Goal: Task Accomplishment & Management: Complete application form

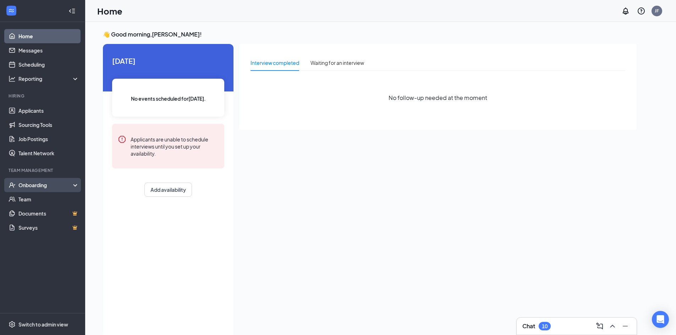
click at [44, 187] on div "Onboarding" at bounding box center [45, 185] width 55 height 7
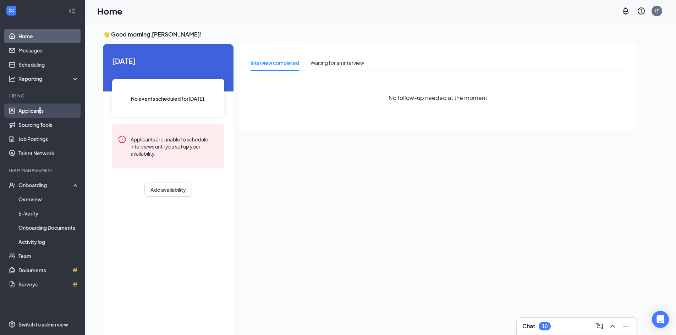
click at [40, 104] on li "Hiring Applicants Sourcing Tools Job Postings Talent Network" at bounding box center [42, 126] width 85 height 67
click at [40, 107] on link "Applicants" at bounding box center [48, 111] width 61 height 14
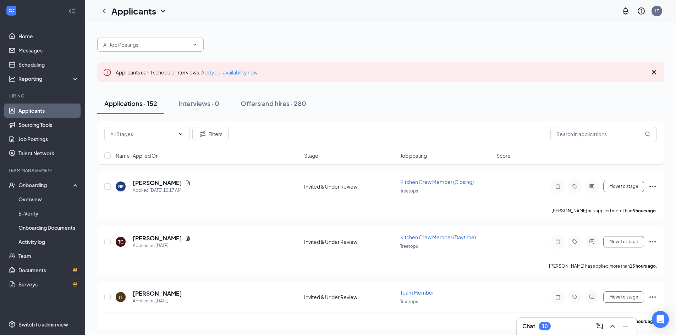
click at [197, 44] on icon "ChevronDown" at bounding box center [195, 45] width 6 height 6
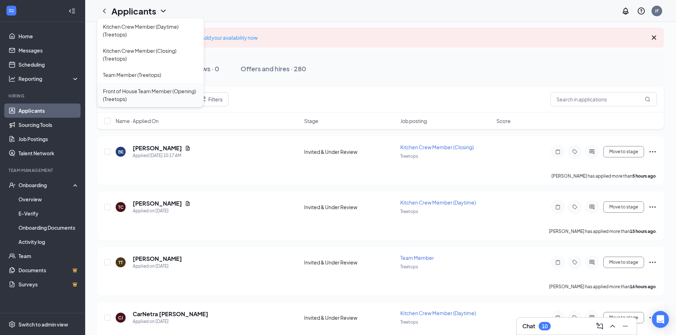
scroll to position [36, 0]
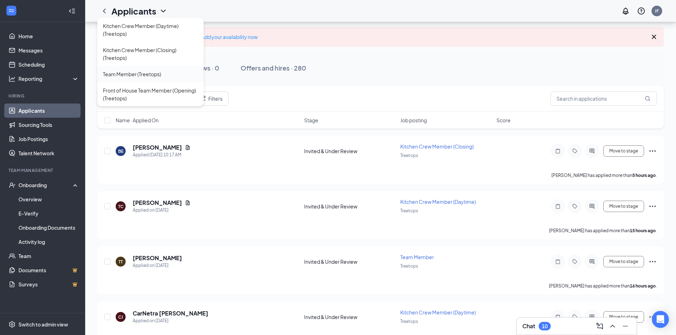
click at [140, 78] on div "Team Member (Treetops)" at bounding box center [132, 74] width 58 height 8
type input "Team Member (Treetops)"
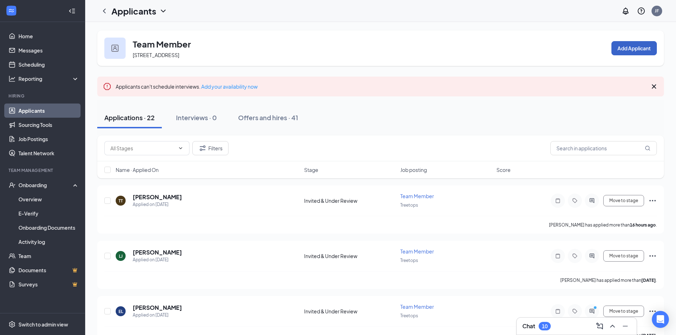
click at [636, 46] on button "Add Applicant" at bounding box center [634, 48] width 45 height 14
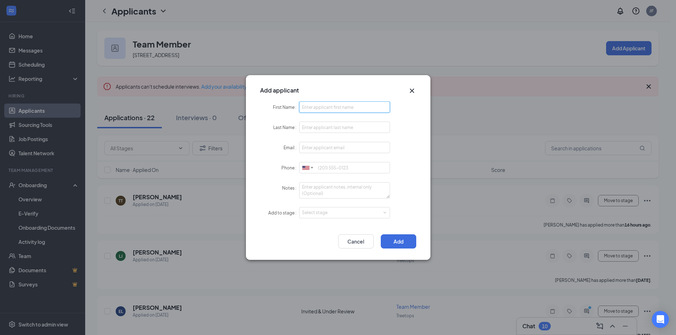
click at [310, 110] on input "First Name" at bounding box center [344, 107] width 91 height 11
type input "[PERSON_NAME]"
click at [325, 149] on input "Email" at bounding box center [344, 147] width 91 height 11
click at [307, 148] on input "Email" at bounding box center [344, 147] width 91 height 11
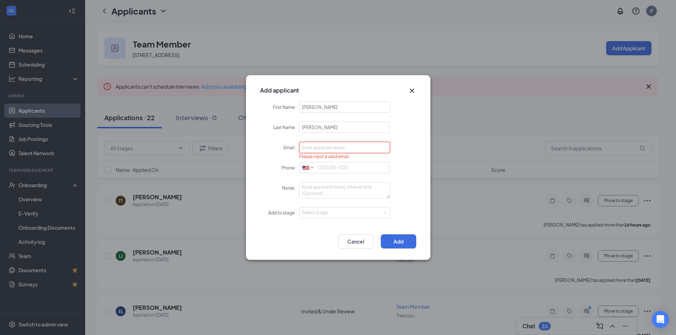
paste input "[EMAIL_ADDRESS][DOMAIN_NAME]"
type input "[EMAIL_ADDRESS][DOMAIN_NAME]"
click at [407, 156] on form "First Name [PERSON_NAME] Last Name [PERSON_NAME] Email [EMAIL_ADDRESS][DOMAIN_N…" at bounding box center [338, 165] width 156 height 126
click at [320, 170] on input "Phone" at bounding box center [344, 167] width 91 height 11
type input "6"
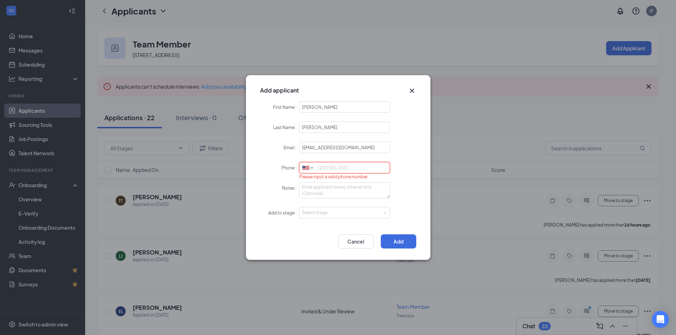
paste input "tel:[PHONE_NUMBER]"
click at [400, 192] on div "Notes" at bounding box center [338, 190] width 156 height 16
click at [323, 168] on input "tel:[PHONE_NUMBER]" at bounding box center [344, 167] width 91 height 11
type input "[PHONE_NUMBER]"
click at [395, 162] on form "First Name [PERSON_NAME] Last Name [PERSON_NAME] Email [EMAIL_ADDRESS][DOMAIN_N…" at bounding box center [338, 165] width 156 height 126
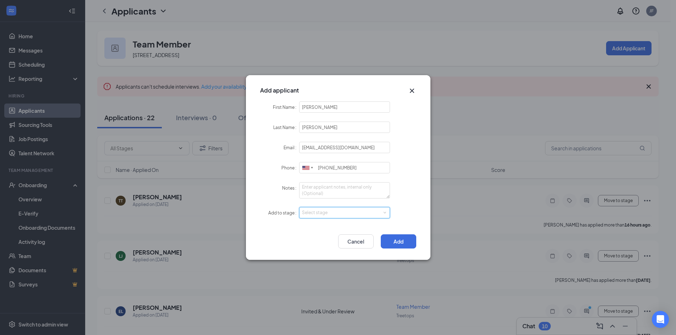
click at [313, 217] on div "Select stage" at bounding box center [345, 213] width 86 height 11
click at [316, 263] on li "Orientation" at bounding box center [344, 261] width 91 height 12
click at [391, 239] on button "Add" at bounding box center [399, 242] width 36 height 14
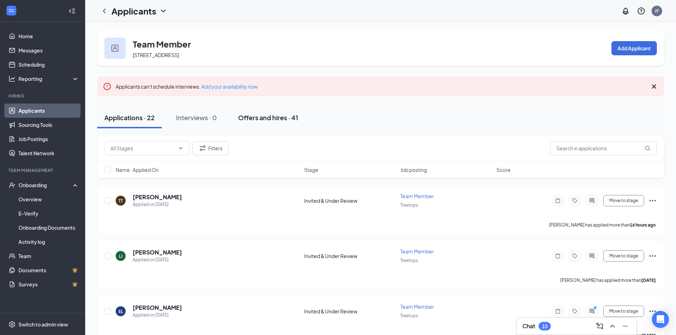
click at [241, 116] on div "Offers and hires · 41" at bounding box center [268, 117] width 60 height 9
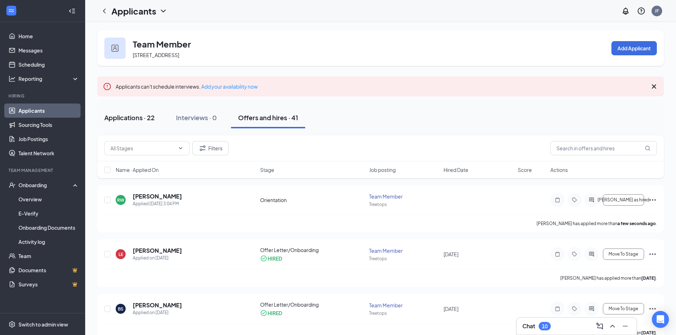
click at [107, 116] on div "Applications · 22" at bounding box center [129, 117] width 50 height 9
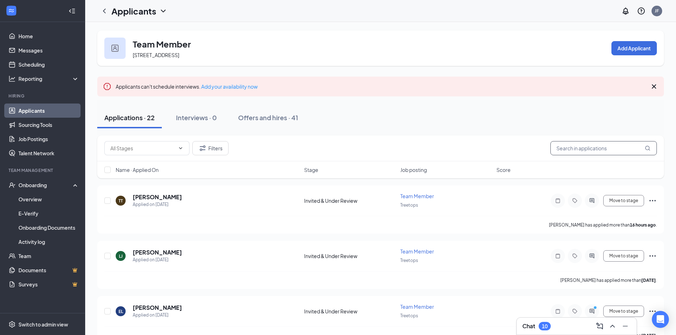
click at [590, 148] on input "text" at bounding box center [604, 148] width 107 height 14
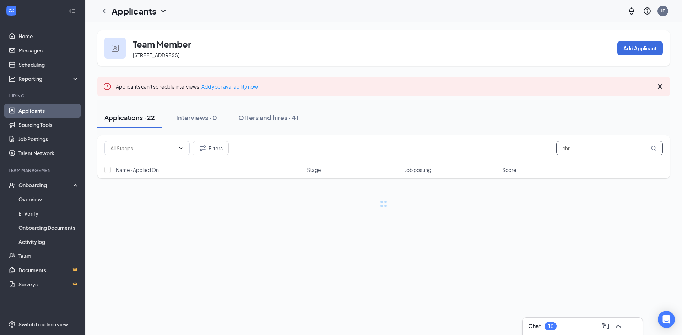
click at [577, 148] on input "chr" at bounding box center [609, 148] width 107 height 14
type input "c"
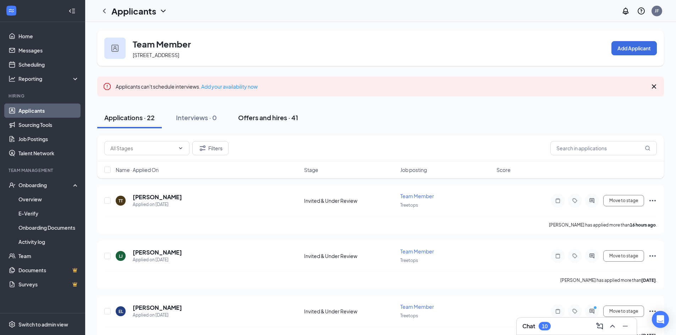
click at [285, 117] on div "Offers and hires · 41" at bounding box center [268, 117] width 60 height 9
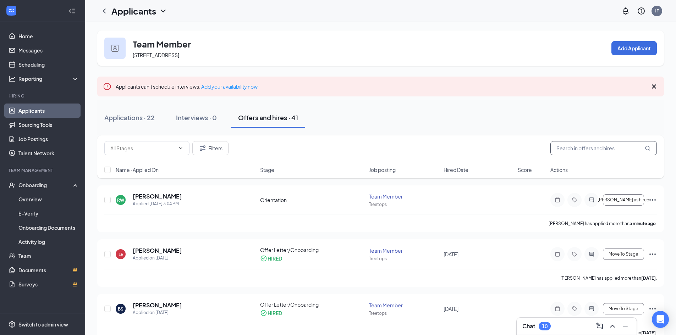
click at [589, 143] on input "text" at bounding box center [604, 148] width 107 height 14
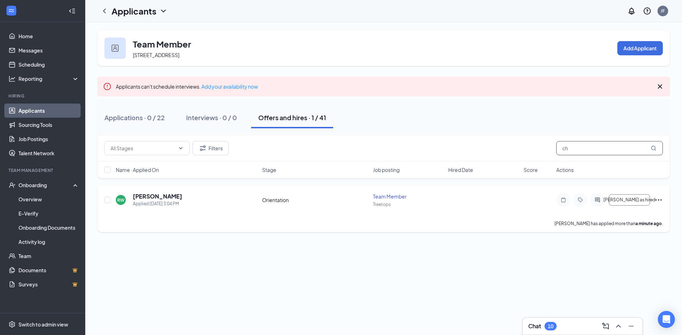
type input "c"
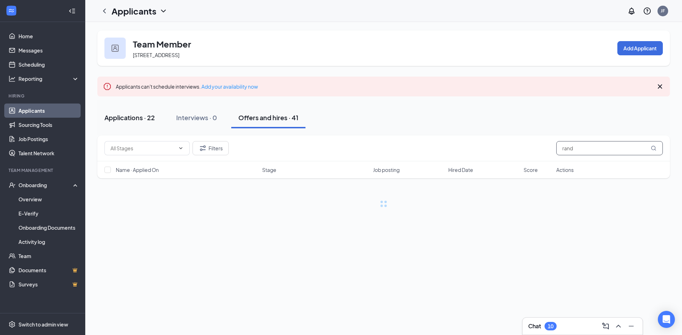
type input "rand"
click at [144, 123] on button "Applications · 22" at bounding box center [129, 117] width 65 height 21
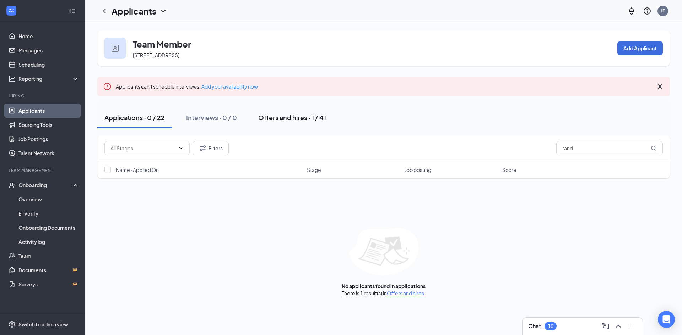
click at [273, 118] on div "Offers and hires · 1 / 41" at bounding box center [292, 117] width 68 height 9
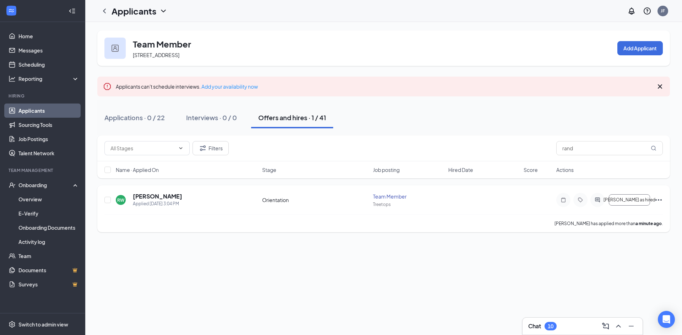
click at [661, 200] on icon "Ellipses" at bounding box center [658, 200] width 9 height 9
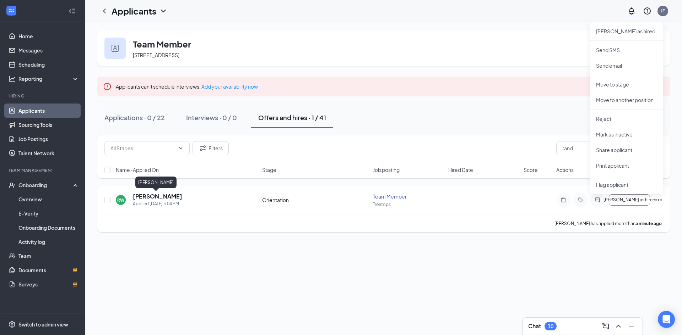
click at [163, 198] on h5 "[PERSON_NAME]" at bounding box center [157, 197] width 49 height 8
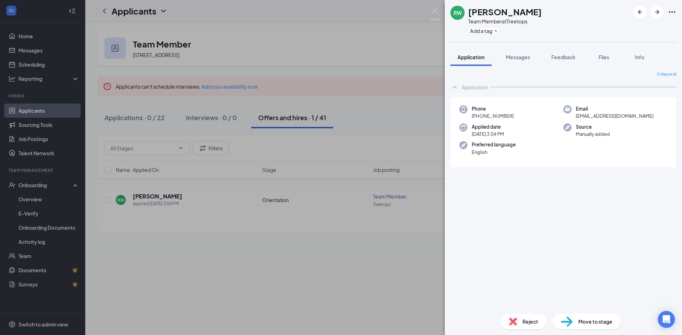
click at [674, 10] on icon "Ellipses" at bounding box center [671, 12] width 9 height 9
drag, startPoint x: 575, startPoint y: 163, endPoint x: 614, endPoint y: 247, distance: 92.6
click at [613, 249] on div "Collapse all Application Phone [PHONE_NUMBER] Email [EMAIL_ADDRESS][DOMAIN_NAME…" at bounding box center [563, 190] width 226 height 237
click at [516, 325] on img at bounding box center [513, 322] width 8 height 8
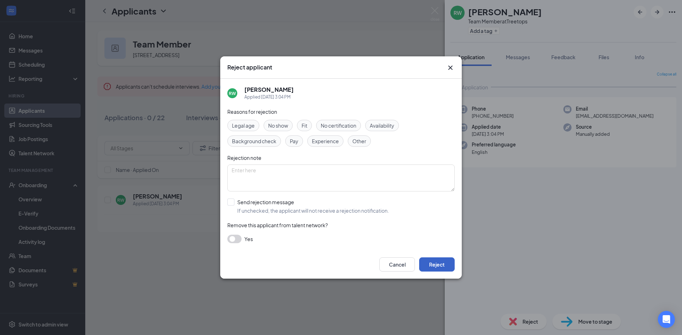
click at [445, 266] on button "Reject" at bounding box center [437, 265] width 36 height 14
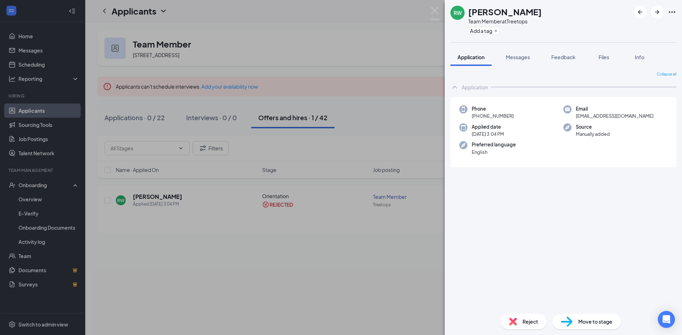
click at [577, 117] on span "[EMAIL_ADDRESS][DOMAIN_NAME]" at bounding box center [614, 116] width 78 height 7
drag, startPoint x: 574, startPoint y: 117, endPoint x: 645, endPoint y: 115, distance: 70.7
click at [645, 115] on div "Email [EMAIL_ADDRESS][DOMAIN_NAME]" at bounding box center [615, 112] width 104 height 15
copy span "[EMAIL_ADDRESS][DOMAIN_NAME]"
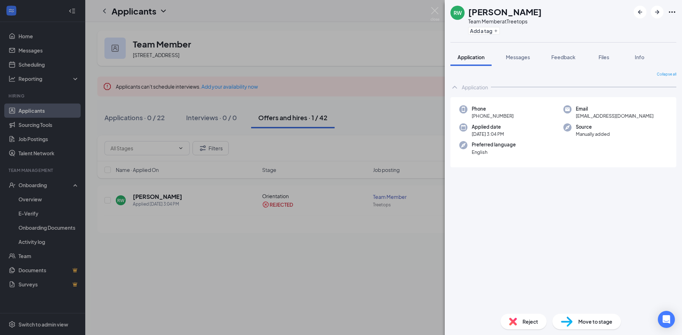
click at [409, 63] on div "RW [PERSON_NAME] Team Member at Treetops Add a tag Application Messages Feedbac…" at bounding box center [341, 167] width 682 height 335
click at [429, 13] on div "RW [PERSON_NAME] Team Member at Treetops Add a tag Application Messages Feedbac…" at bounding box center [341, 167] width 682 height 335
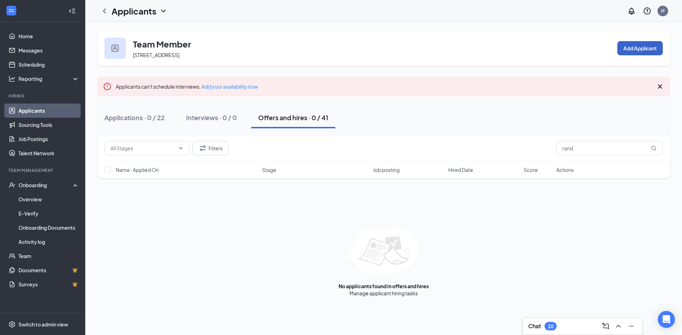
click at [641, 50] on button "Add Applicant" at bounding box center [639, 48] width 45 height 14
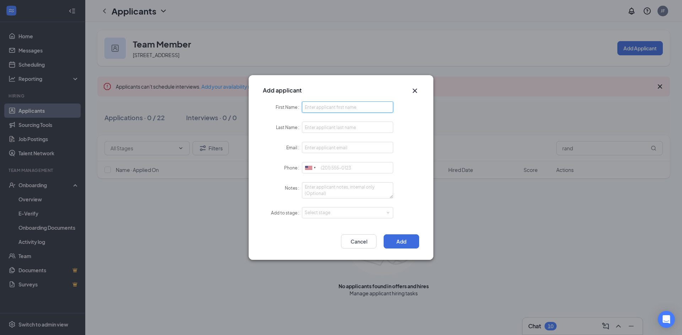
click at [328, 106] on input "First Name" at bounding box center [347, 107] width 91 height 11
type input "[PERSON_NAME]"
type input "Rand"
click at [344, 144] on input "Email" at bounding box center [347, 147] width 91 height 11
paste input "[EMAIL_ADDRESS][DOMAIN_NAME]"
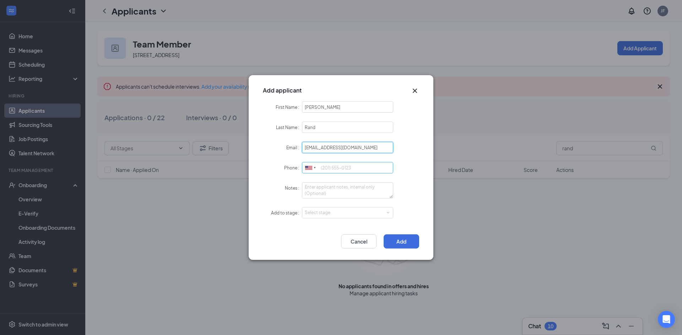
type input "[EMAIL_ADDRESS][DOMAIN_NAME]"
click at [331, 167] on input "Phone" at bounding box center [347, 167] width 91 height 11
click at [334, 213] on div "Select stage" at bounding box center [346, 212] width 82 height 7
type input "7692336155"
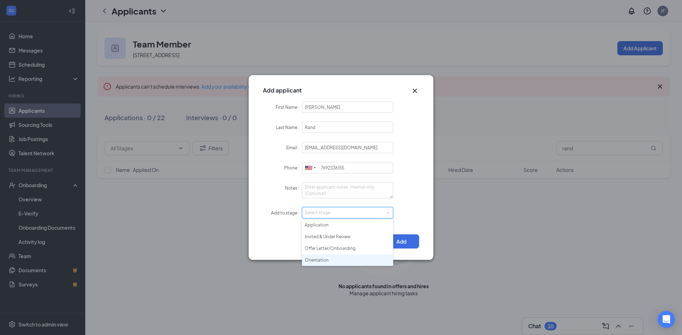
click at [323, 261] on li "Orientation" at bounding box center [347, 261] width 91 height 12
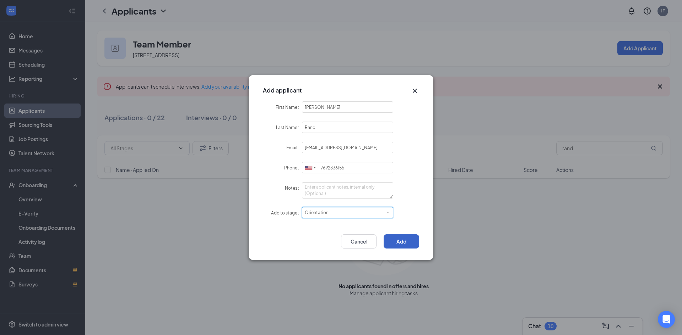
click at [410, 245] on button "Add" at bounding box center [401, 242] width 36 height 14
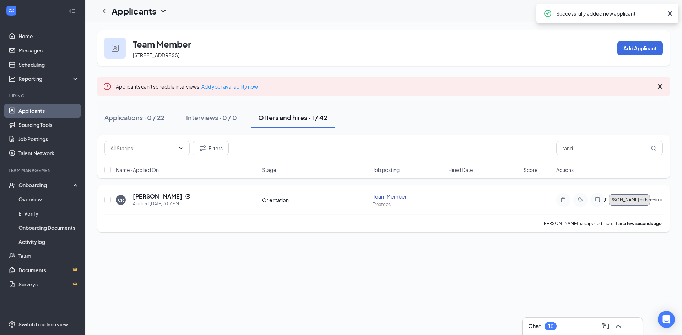
click at [640, 200] on span "[PERSON_NAME] as hired" at bounding box center [629, 200] width 52 height 5
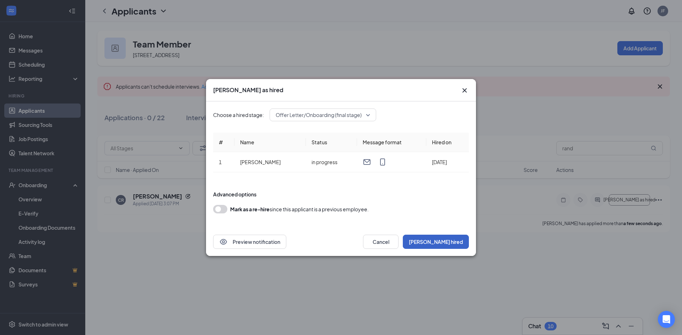
click at [449, 239] on button "[PERSON_NAME] hired" at bounding box center [436, 242] width 66 height 14
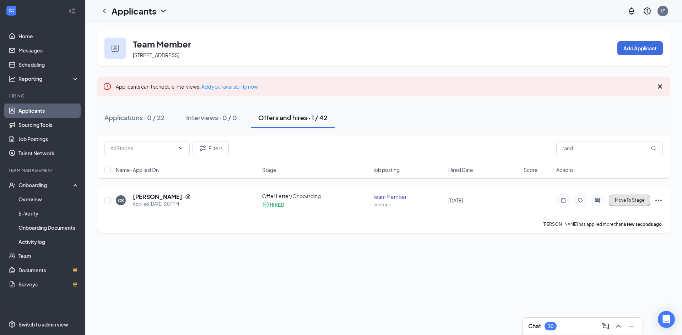
click at [633, 202] on span "Move To Stage" at bounding box center [629, 200] width 29 height 5
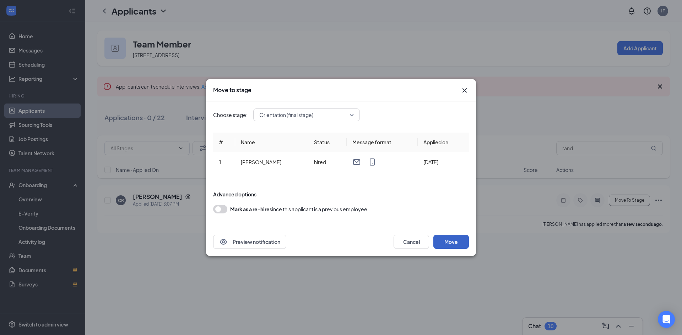
click at [444, 244] on button "Move" at bounding box center [451, 242] width 36 height 14
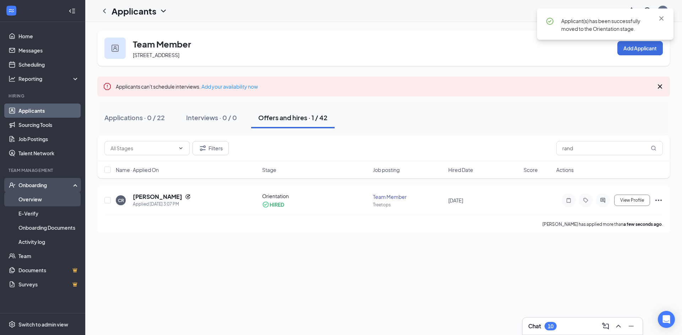
click at [42, 203] on link "Overview" at bounding box center [48, 199] width 61 height 14
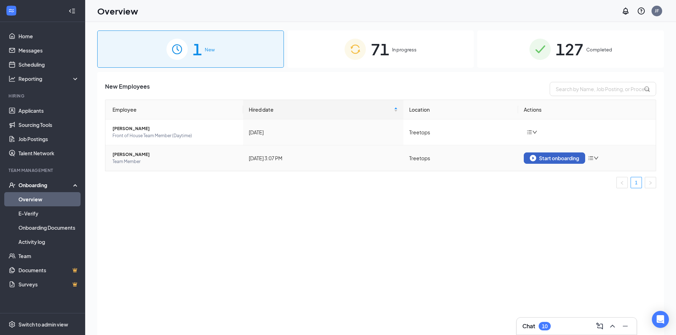
click at [555, 159] on div "Start onboarding" at bounding box center [554, 158] width 49 height 6
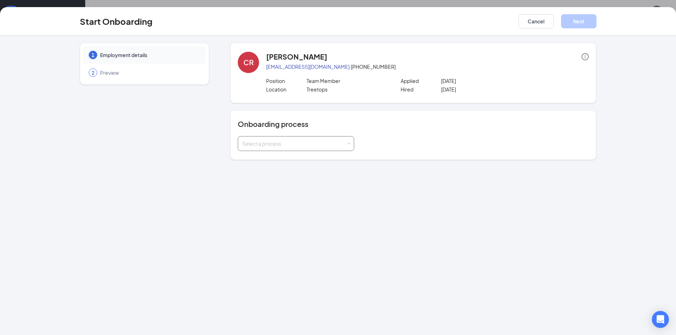
click at [338, 144] on div "Select a process" at bounding box center [294, 143] width 104 height 7
click at [264, 163] on li "Team Member" at bounding box center [296, 159] width 116 height 13
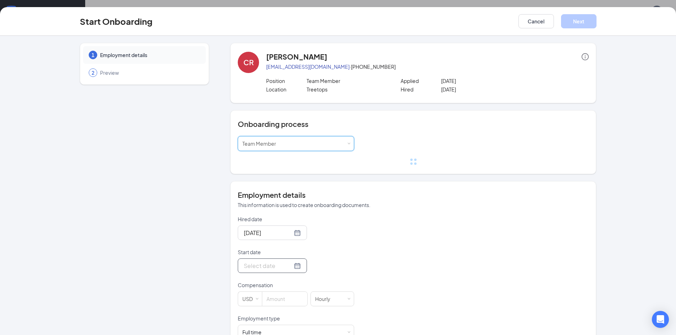
click at [293, 268] on div at bounding box center [272, 266] width 69 height 15
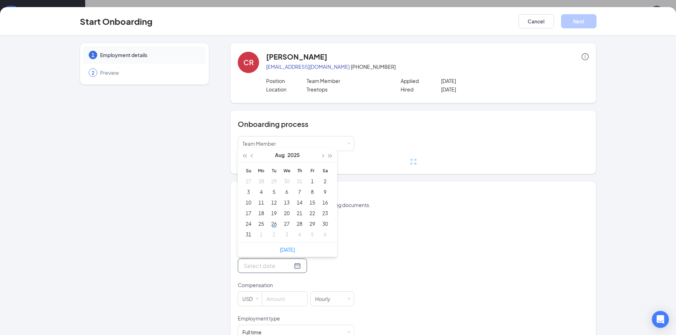
click at [290, 267] on div at bounding box center [272, 266] width 57 height 9
type input "[DATE]"
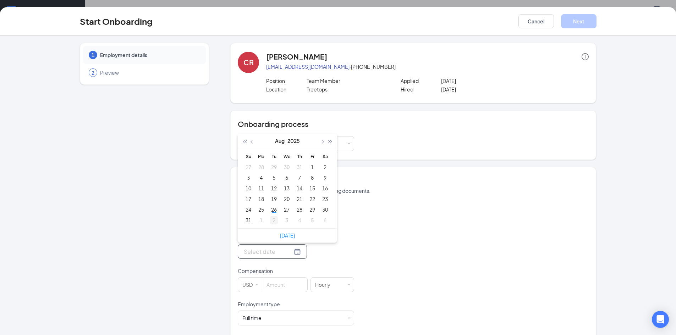
type input "[DATE]"
click at [290, 253] on div at bounding box center [272, 251] width 57 height 9
click at [273, 215] on td "2" at bounding box center [274, 220] width 13 height 11
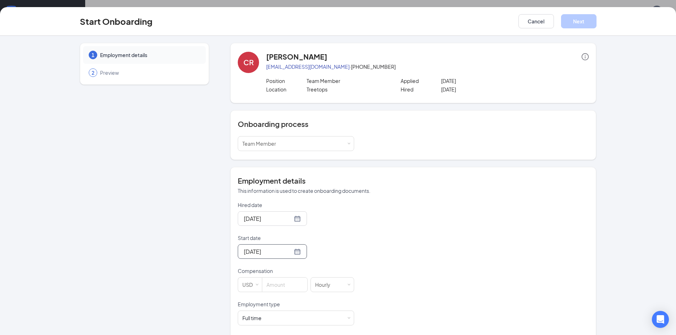
click at [326, 269] on p "Compensation" at bounding box center [296, 271] width 116 height 7
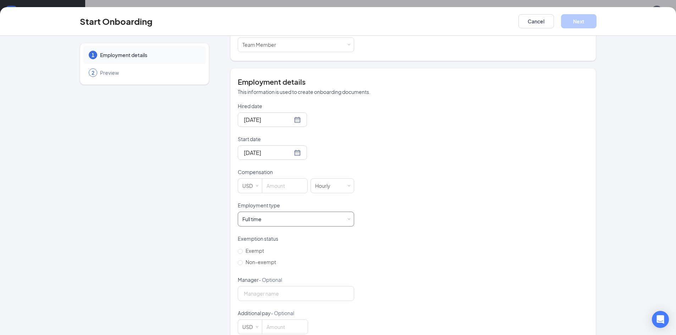
scroll to position [107, 0]
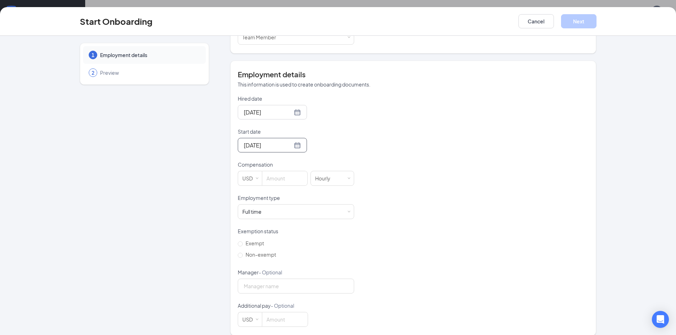
click at [293, 146] on div "[DATE]" at bounding box center [272, 145] width 69 height 15
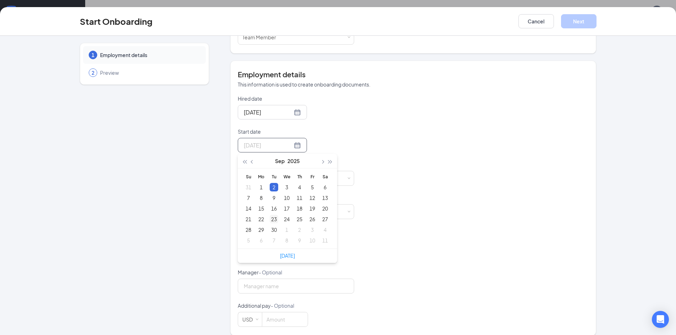
type input "[DATE]"
click at [272, 219] on div "23" at bounding box center [274, 219] width 9 height 9
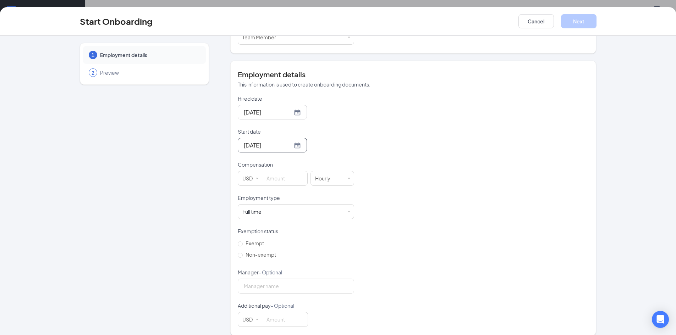
click at [323, 155] on form "Hired date [DATE] Start date [DATE] [DATE] Su Mo Tu We Th Fr Sa 31 1 2 3 4 5 6 …" at bounding box center [296, 211] width 116 height 232
click at [291, 176] on input at bounding box center [284, 178] width 45 height 14
type input "10"
drag, startPoint x: 368, startPoint y: 242, endPoint x: 304, endPoint y: 260, distance: 67.0
click at [367, 243] on div "Hired date [DATE] Start date [DATE] [DATE] Su Mo Tu We Th Fr Sa 31 1 2 3 4 5 6 …" at bounding box center [413, 211] width 351 height 232
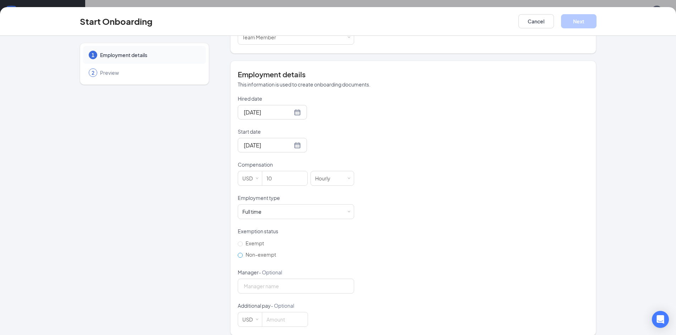
click at [238, 257] on input "Non-exempt" at bounding box center [240, 255] width 5 height 5
radio input "true"
click at [252, 282] on input "Manager - Optional" at bounding box center [296, 286] width 116 height 15
click at [590, 16] on button "Next" at bounding box center [579, 21] width 36 height 14
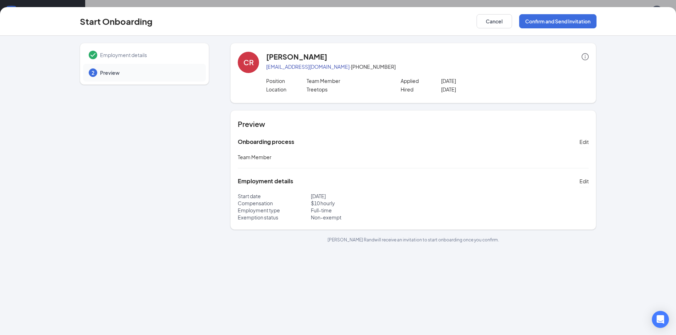
scroll to position [0, 0]
click at [581, 21] on button "Confirm and Send Invitation" at bounding box center [557, 21] width 77 height 14
